Goal: Information Seeking & Learning: Learn about a topic

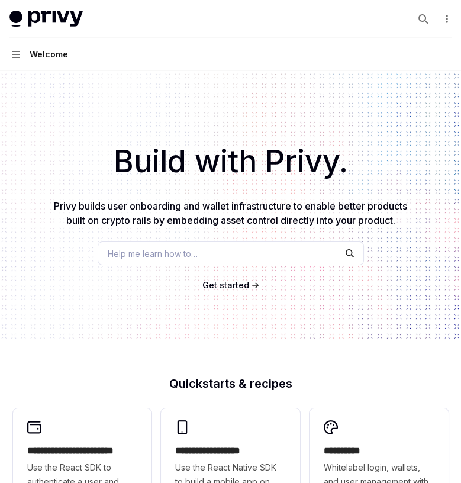
click at [146, 214] on span "Privy builds user onboarding and wallet infrastructure to enable better product…" at bounding box center [230, 213] width 353 height 26
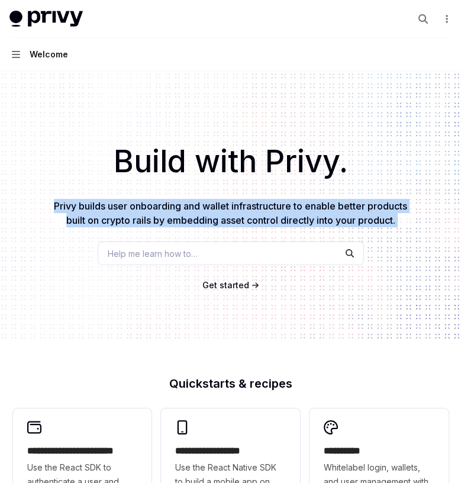
click at [146, 214] on span "Privy builds user onboarding and wallet infrastructure to enable better product…" at bounding box center [230, 213] width 353 height 26
copy span "Privy builds user onboarding and wallet infrastructure to enable better product…"
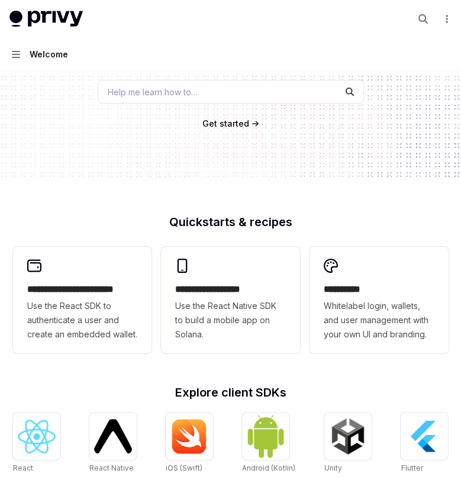
scroll to position [71, 0]
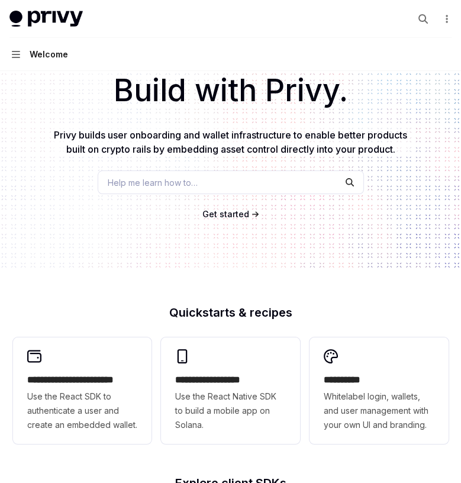
click at [221, 222] on div "Build with Privy. Privy builds user onboarding and wallet infrastructure to ena…" at bounding box center [230, 135] width 461 height 270
click at [226, 207] on div "Build with Privy. Privy builds user onboarding and wallet infrastructure to ena…" at bounding box center [230, 135] width 461 height 270
click at [224, 218] on span "Get started" at bounding box center [225, 214] width 47 height 10
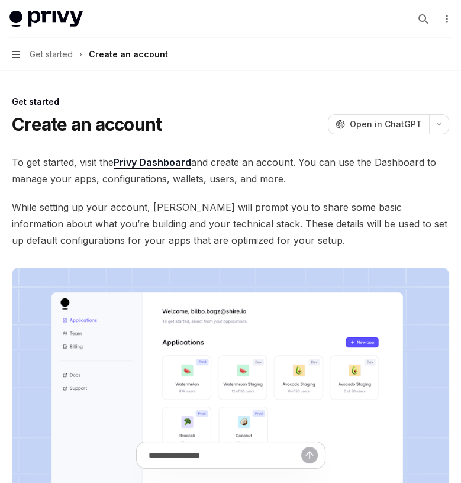
click at [13, 56] on icon "button" at bounding box center [16, 54] width 8 height 9
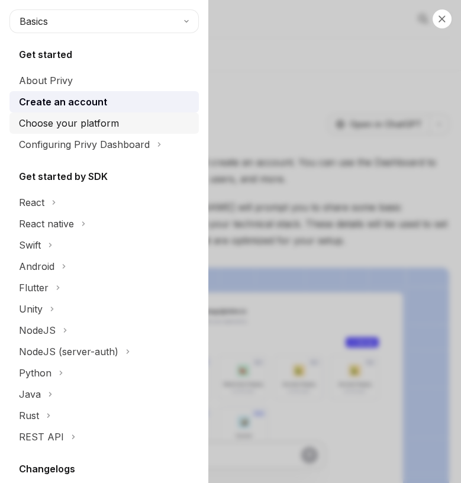
click at [59, 119] on div "Choose your platform" at bounding box center [69, 123] width 100 height 14
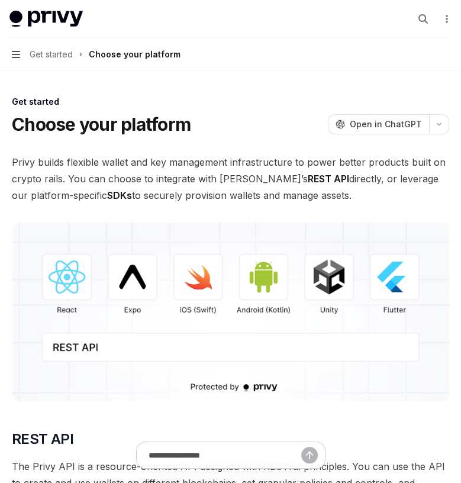
click at [18, 52] on icon "button" at bounding box center [16, 54] width 8 height 9
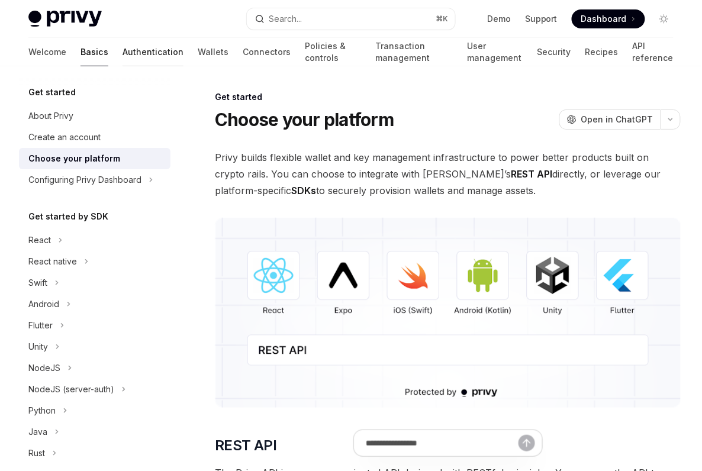
click at [122, 51] on link "Authentication" at bounding box center [152, 52] width 61 height 28
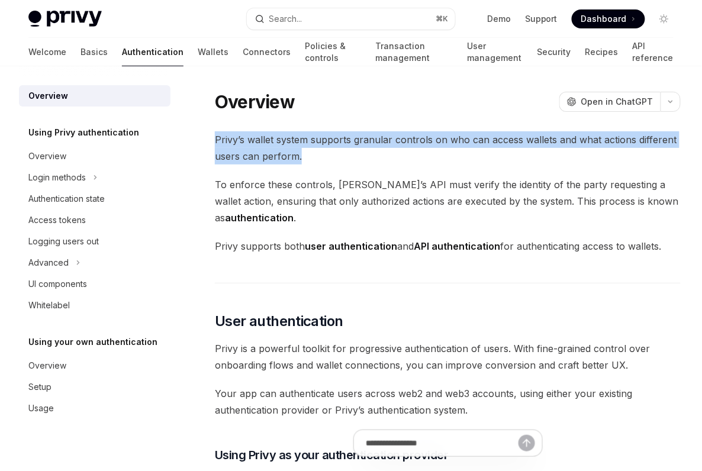
drag, startPoint x: 217, startPoint y: 137, endPoint x: 349, endPoint y: 159, distance: 133.8
click at [349, 159] on span "Privy’s wallet system supports granular controls on who can access wallets and …" at bounding box center [448, 147] width 466 height 33
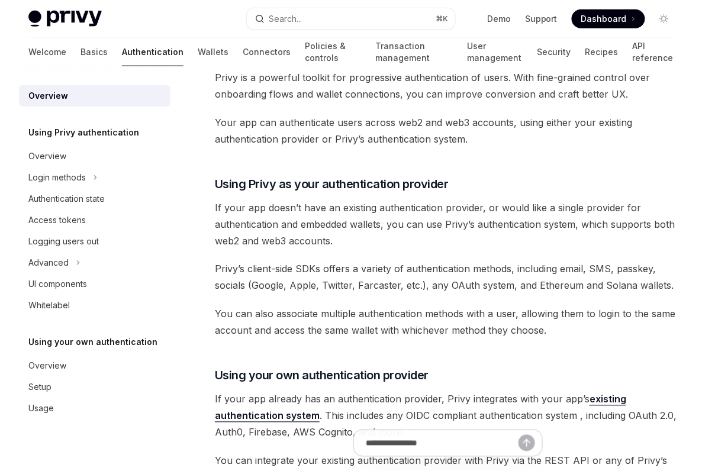
scroll to position [192, 0]
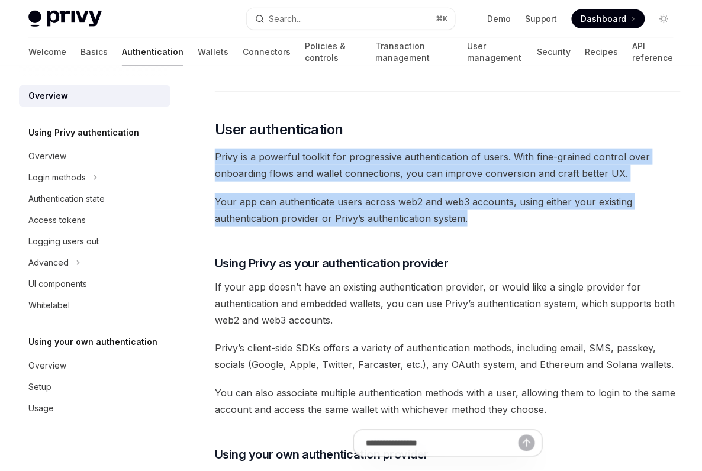
drag, startPoint x: 217, startPoint y: 154, endPoint x: 648, endPoint y: 218, distance: 435.4
copy div "Privy is a powerful toolkit for progressive authentication of users. With fine-…"
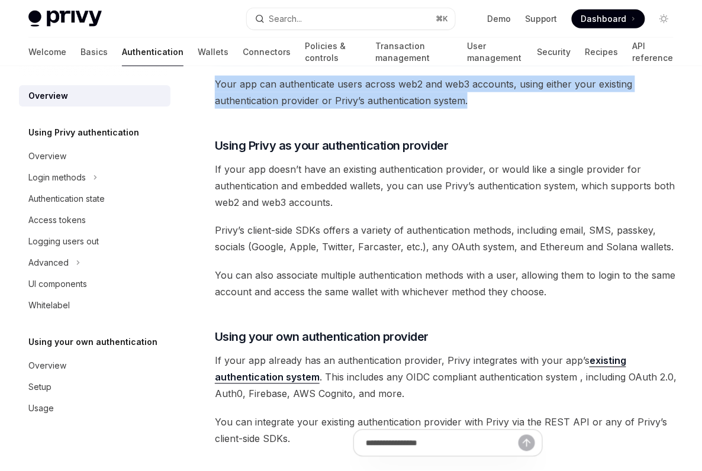
scroll to position [0, 0]
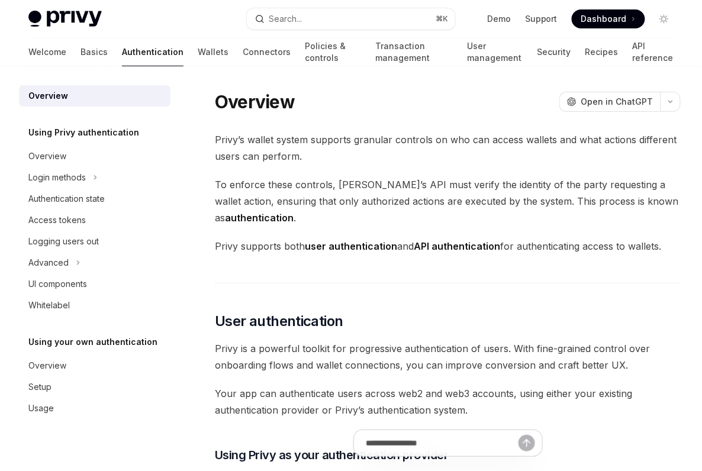
click at [301, 154] on span "Privy’s wallet system supports granular controls on who can access wallets and …" at bounding box center [448, 147] width 466 height 33
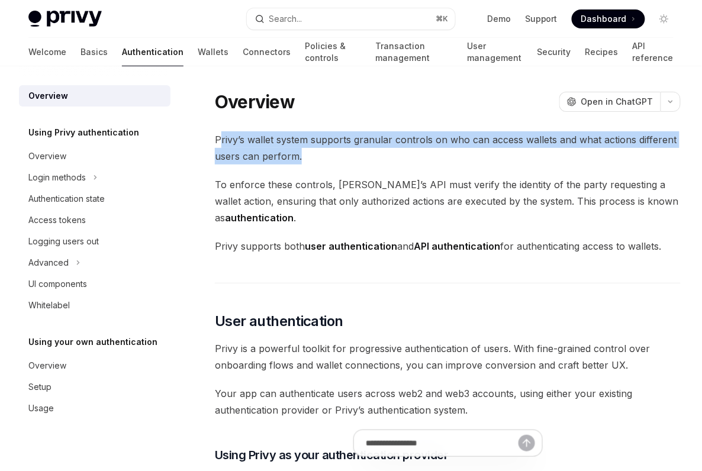
drag, startPoint x: 218, startPoint y: 138, endPoint x: 373, endPoint y: 151, distance: 155.0
click at [373, 151] on span "Privy’s wallet system supports granular controls on who can access wallets and …" at bounding box center [448, 147] width 466 height 33
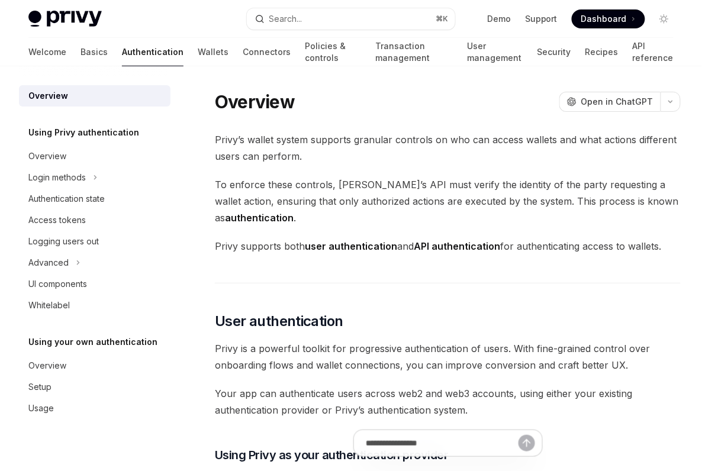
click at [83, 144] on div "Using Privy authentication Overview Login methods Authentication state Access t…" at bounding box center [94, 220] width 151 height 191
click at [72, 127] on h5 "Using Privy authentication" at bounding box center [83, 132] width 111 height 14
click at [53, 155] on div "Overview" at bounding box center [47, 156] width 38 height 14
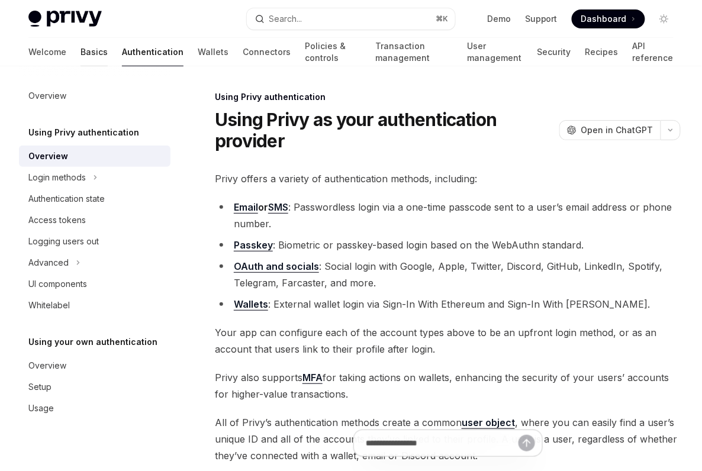
click at [80, 53] on link "Basics" at bounding box center [93, 52] width 27 height 28
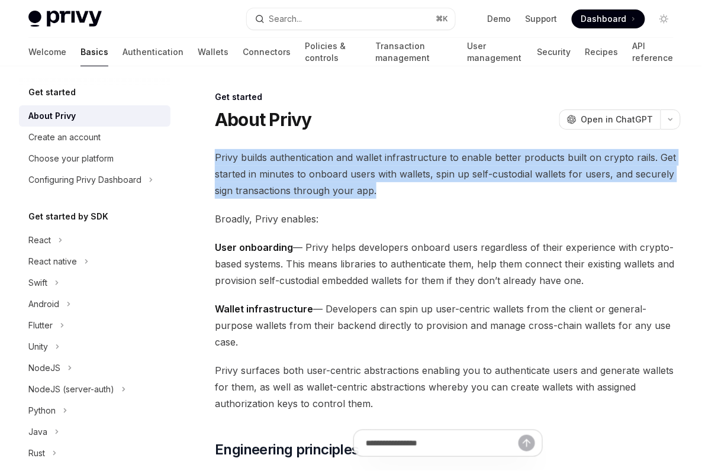
drag, startPoint x: 217, startPoint y: 154, endPoint x: 387, endPoint y: 191, distance: 174.3
click at [387, 191] on span "Privy builds authentication and wallet infrastructure to enable better products…" at bounding box center [448, 174] width 466 height 50
copy span "Privy builds authentication and wallet infrastructure to enable better products…"
drag, startPoint x: 307, startPoint y: 249, endPoint x: 598, endPoint y: 281, distance: 292.9
click at [460, 281] on span "User onboarding — Privy helps developers onboard users regardless of their expe…" at bounding box center [448, 264] width 466 height 50
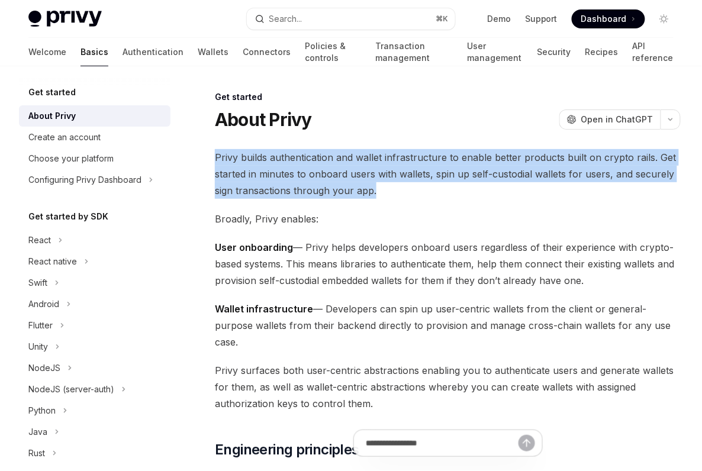
copy span "Privy helps developers onboard users regardless of their experience with crypto…"
drag, startPoint x: 325, startPoint y: 309, endPoint x: 685, endPoint y: 322, distance: 359.4
copy span "Developers can spin up user-centric wallets from the client or general-purpose …"
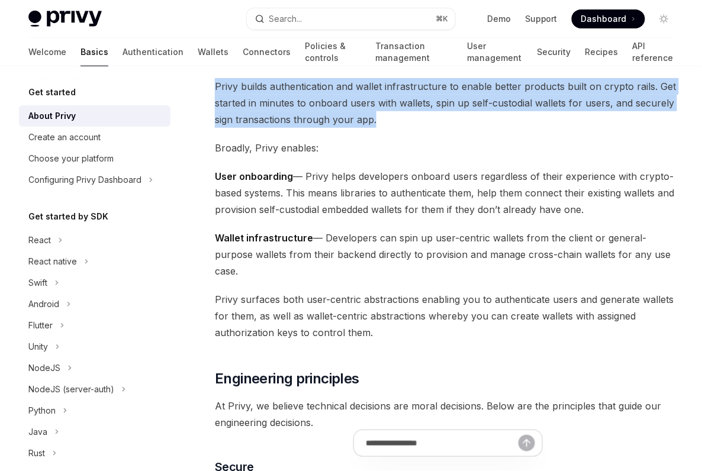
scroll to position [85, 0]
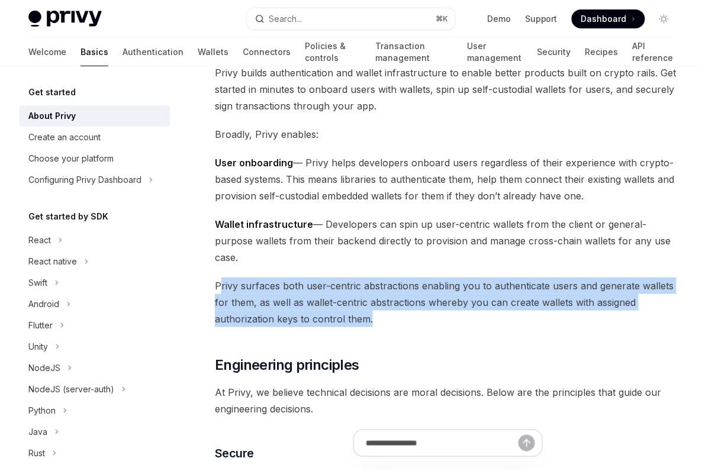
drag, startPoint x: 221, startPoint y: 271, endPoint x: 399, endPoint y: 309, distance: 181.6
click at [399, 309] on span "Privy surfaces both user-centric abstractions enabling you to authenticate user…" at bounding box center [448, 303] width 466 height 50
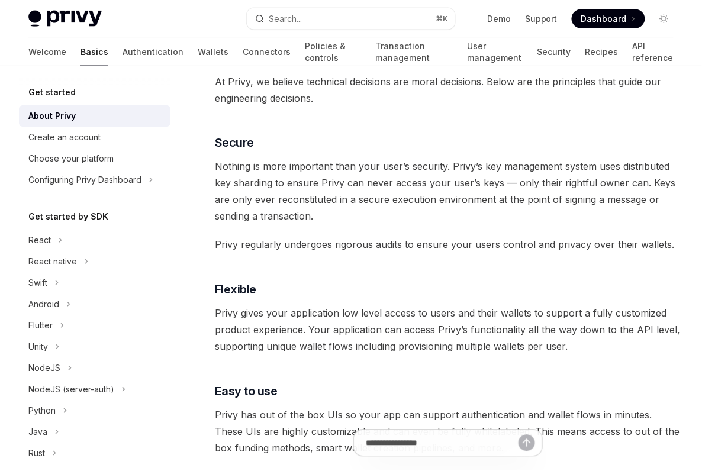
scroll to position [398, 0]
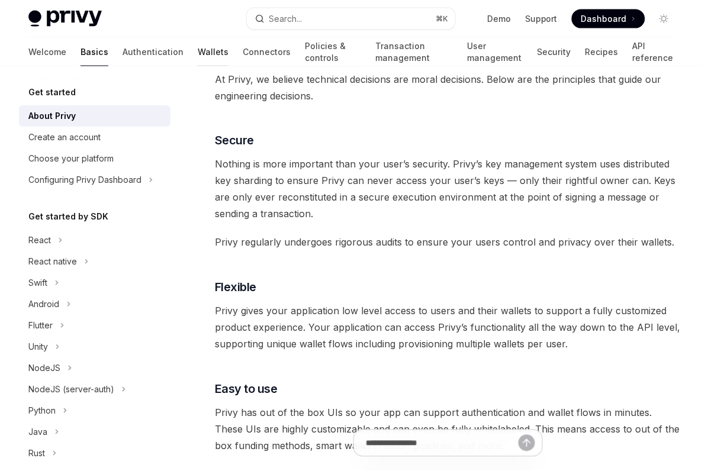
click at [198, 56] on link "Wallets" at bounding box center [213, 52] width 31 height 28
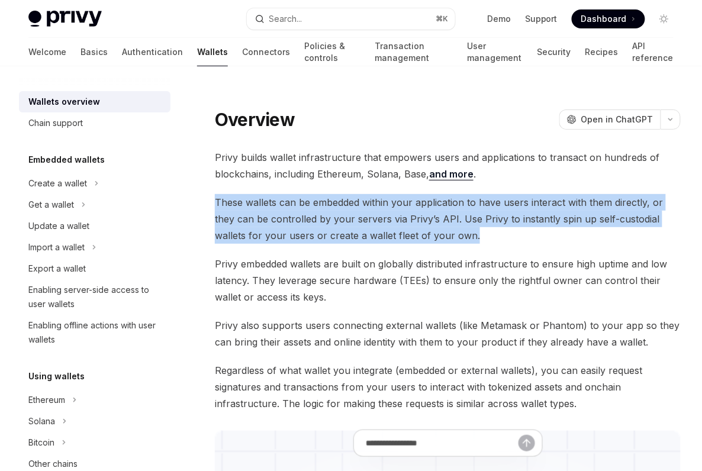
drag, startPoint x: 212, startPoint y: 204, endPoint x: 488, endPoint y: 234, distance: 277.9
copy span "These wallets can be embedded within your application to have users interact wi…"
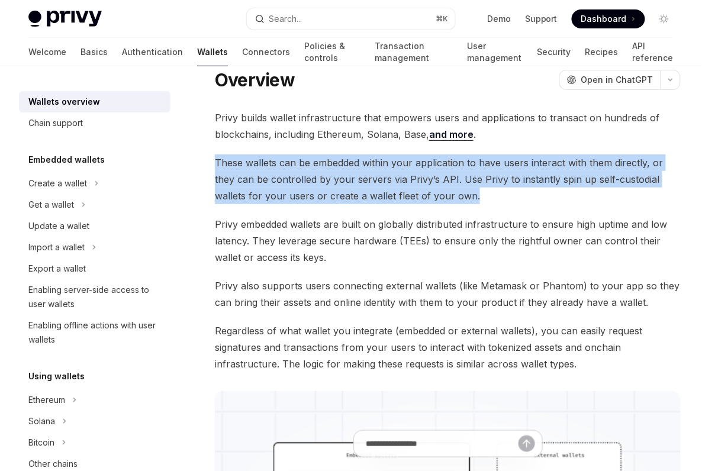
scroll to position [41, 0]
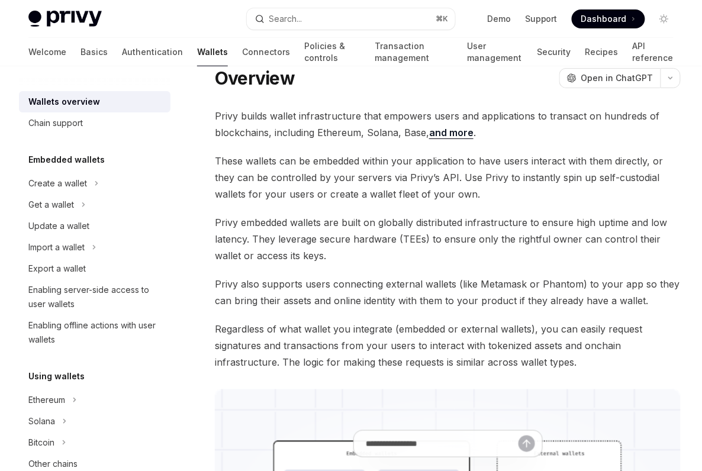
click at [270, 304] on span "Privy also supports users connecting external wallets (like Metamask or Phantom…" at bounding box center [448, 292] width 466 height 33
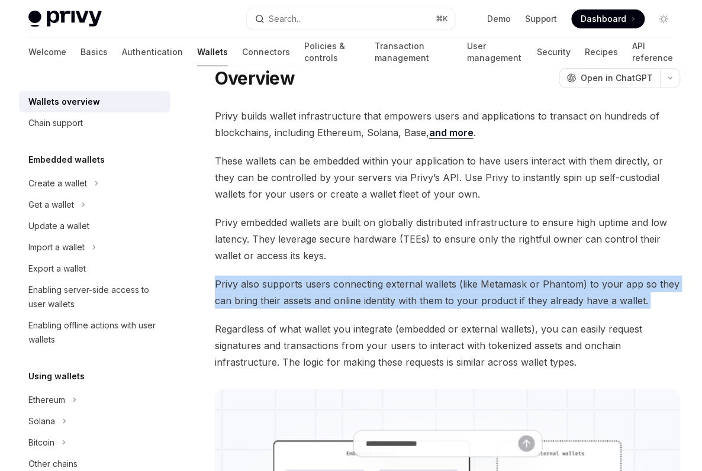
click at [270, 304] on span "Privy also supports users connecting external wallets (like Metamask or Phantom…" at bounding box center [448, 292] width 466 height 33
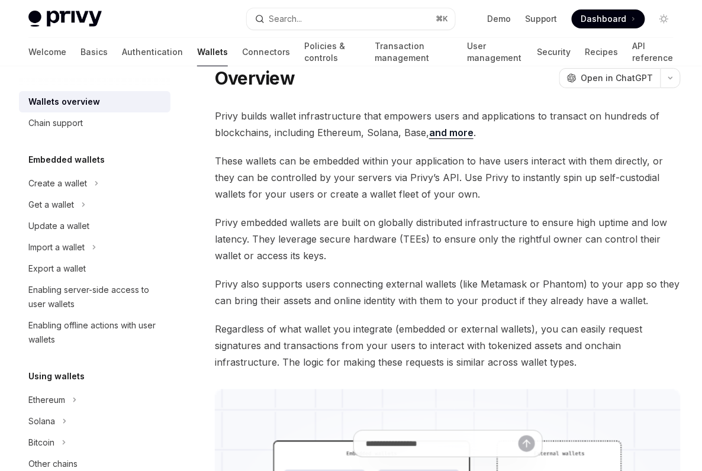
click at [273, 241] on span "Privy embedded wallets are built on globally distributed infrastructure to ensu…" at bounding box center [448, 239] width 466 height 50
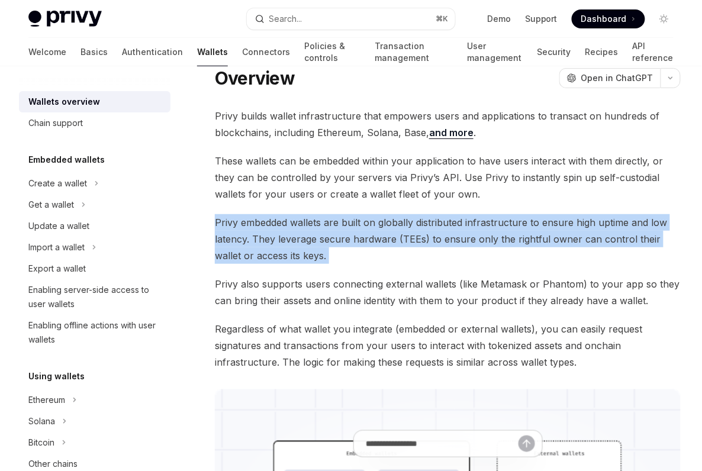
click at [273, 241] on span "Privy embedded wallets are built on globally distributed infrastructure to ensu…" at bounding box center [448, 239] width 466 height 50
click at [275, 255] on span "Privy embedded wallets are built on globally distributed infrastructure to ensu…" at bounding box center [448, 239] width 466 height 50
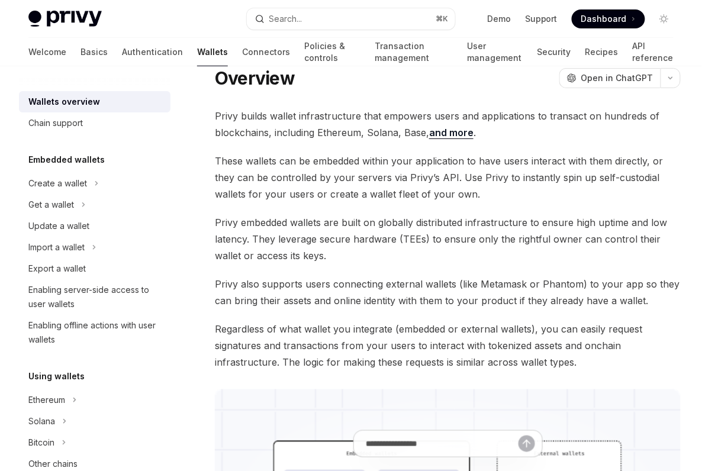
drag, startPoint x: 309, startPoint y: 259, endPoint x: 343, endPoint y: 268, distance: 35.0
click at [332, 285] on span "Privy also supports users connecting external wallets (like Metamask or Phantom…" at bounding box center [448, 292] width 466 height 33
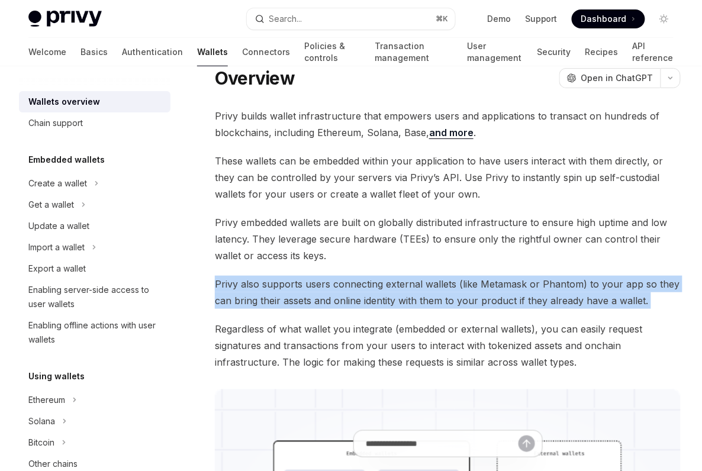
click at [332, 285] on span "Privy also supports users connecting external wallets (like Metamask or Phantom…" at bounding box center [448, 292] width 466 height 33
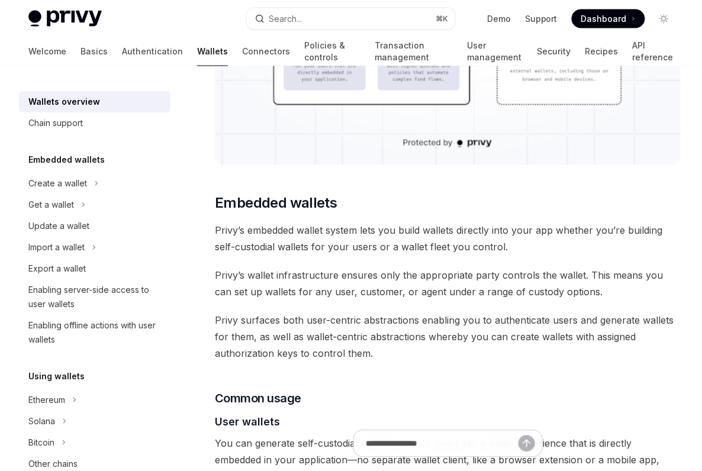
scroll to position [287, 0]
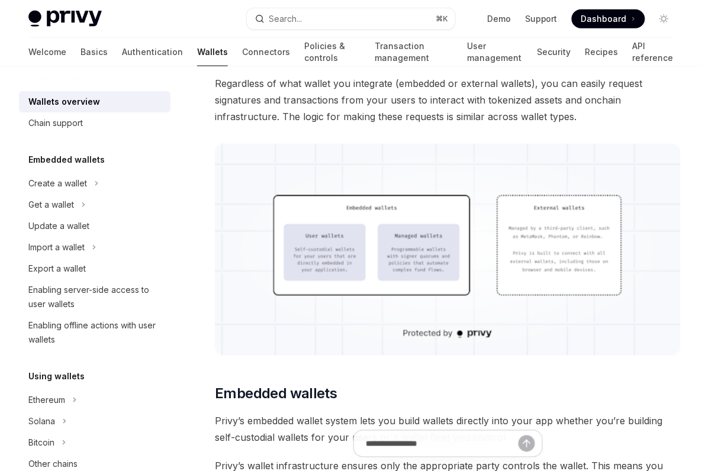
click at [73, 16] on img at bounding box center [64, 19] width 73 height 17
type textarea "*"
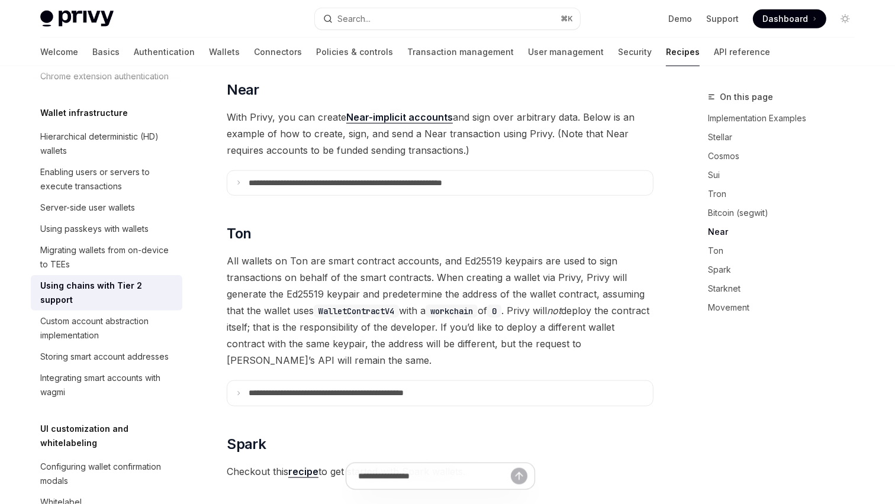
drag, startPoint x: 479, startPoint y: 127, endPoint x: 375, endPoint y: 132, distance: 104.3
click at [375, 132] on span "With Privy, you can create Near-implicit accounts and sign over arbitrary data.…" at bounding box center [440, 134] width 427 height 50
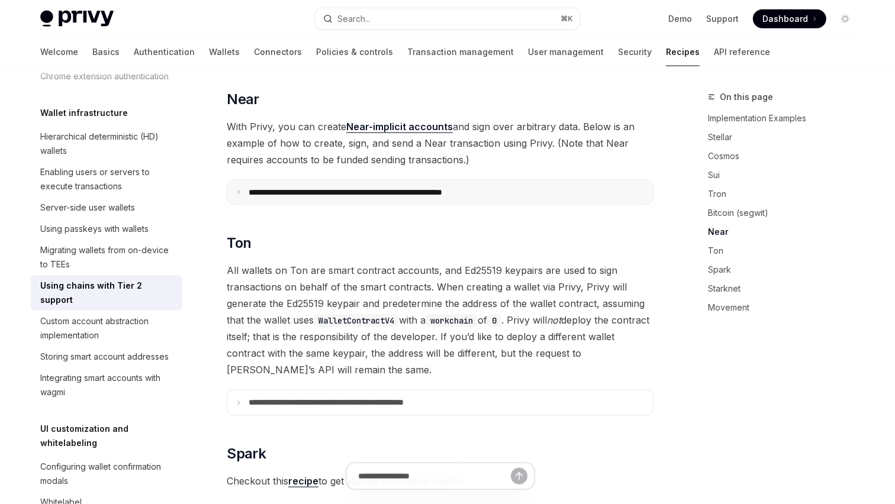
click at [362, 180] on summary "**********" at bounding box center [439, 192] width 425 height 25
